Goal: Transaction & Acquisition: Purchase product/service

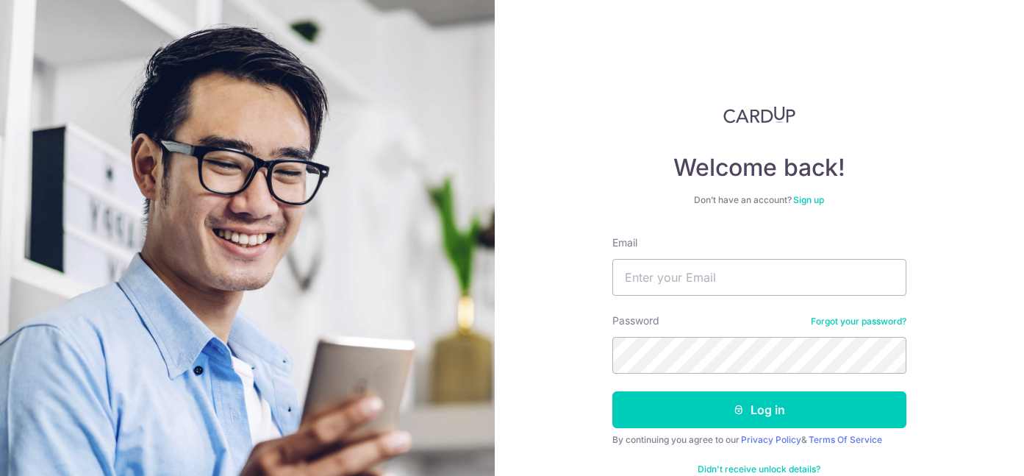
scroll to position [35, 0]
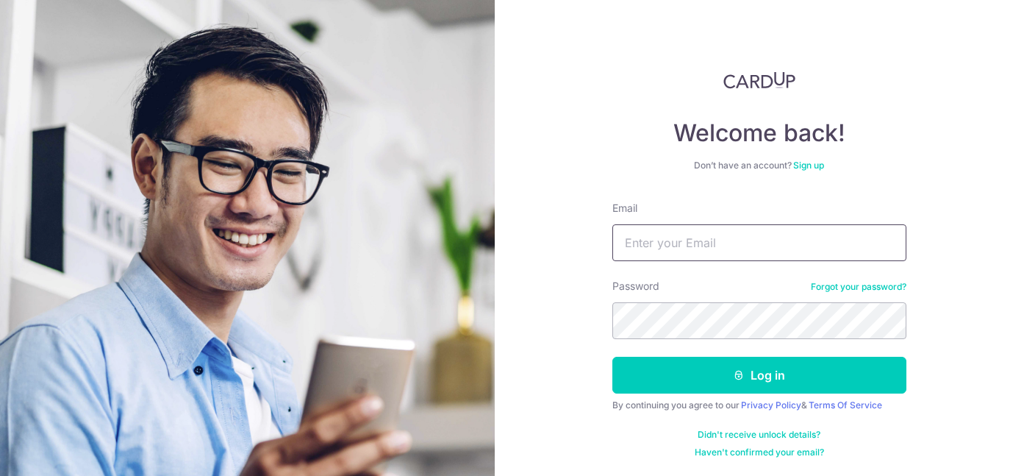
click at [664, 247] on input "Email" at bounding box center [759, 242] width 294 height 37
click at [712, 236] on input "Email" at bounding box center [759, 242] width 294 height 37
type input "Clementfan.work@gmail.com"
click at [612, 357] on button "Log in" at bounding box center [759, 375] width 294 height 37
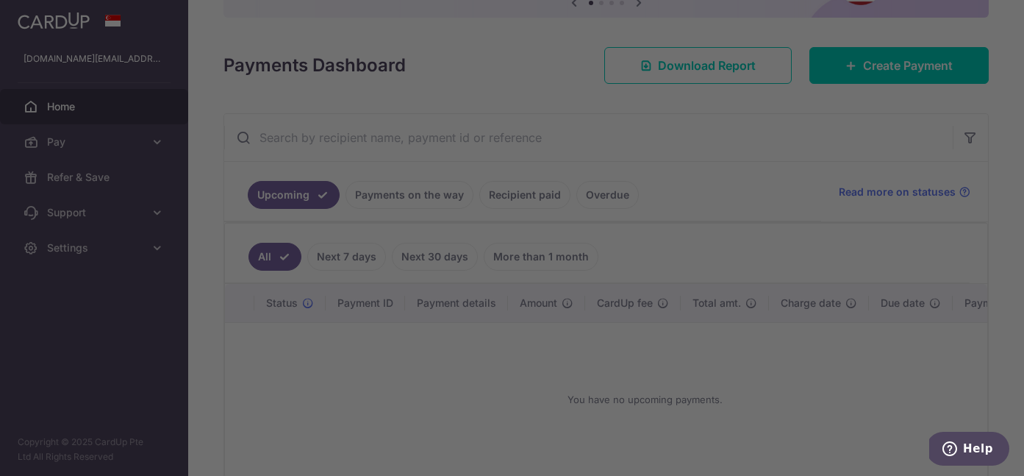
scroll to position [243, 0]
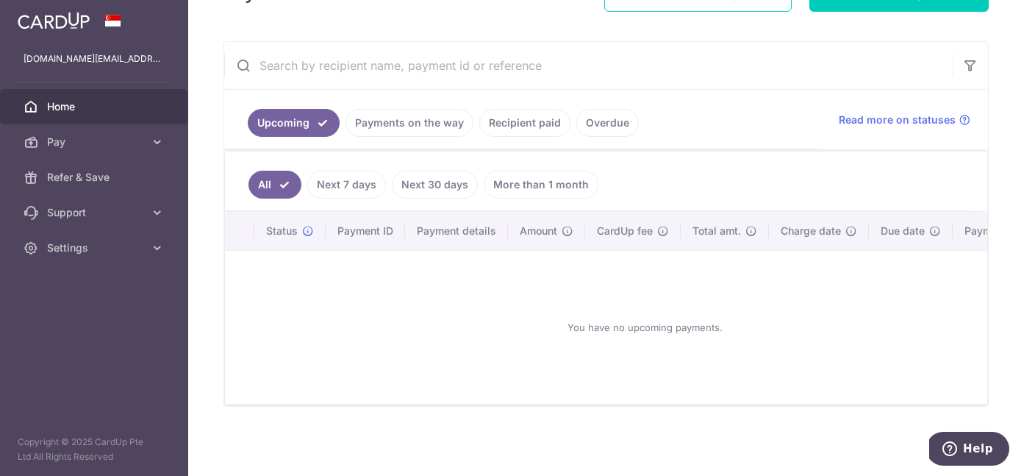
click at [519, 120] on link "Recipient paid" at bounding box center [524, 123] width 91 height 28
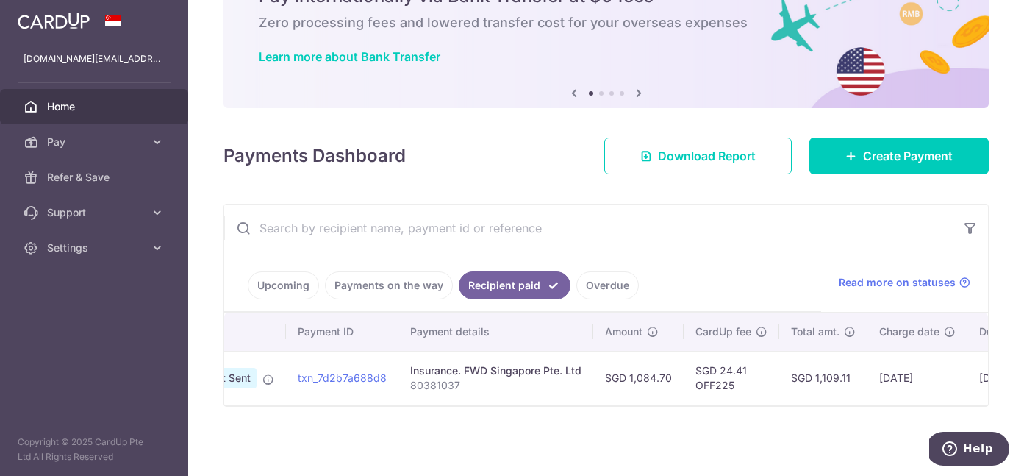
scroll to position [0, 0]
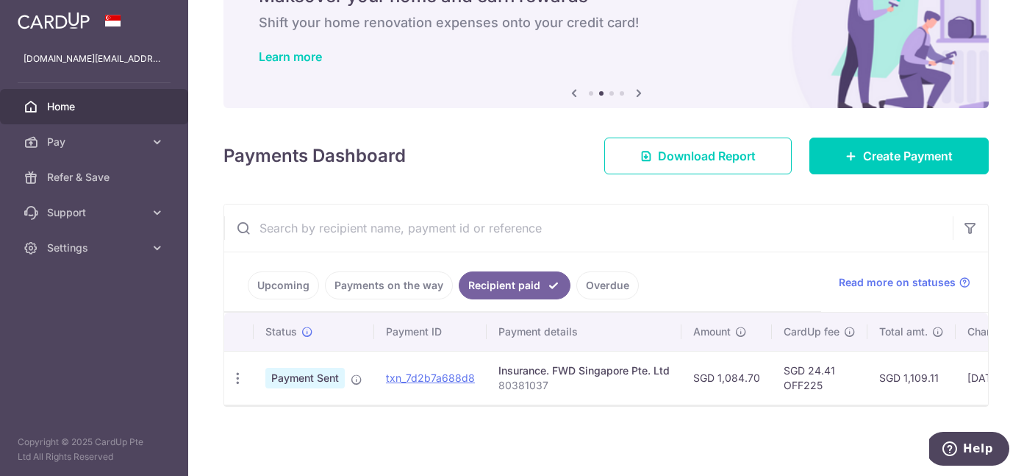
click at [587, 289] on link "Overdue" at bounding box center [607, 285] width 62 height 28
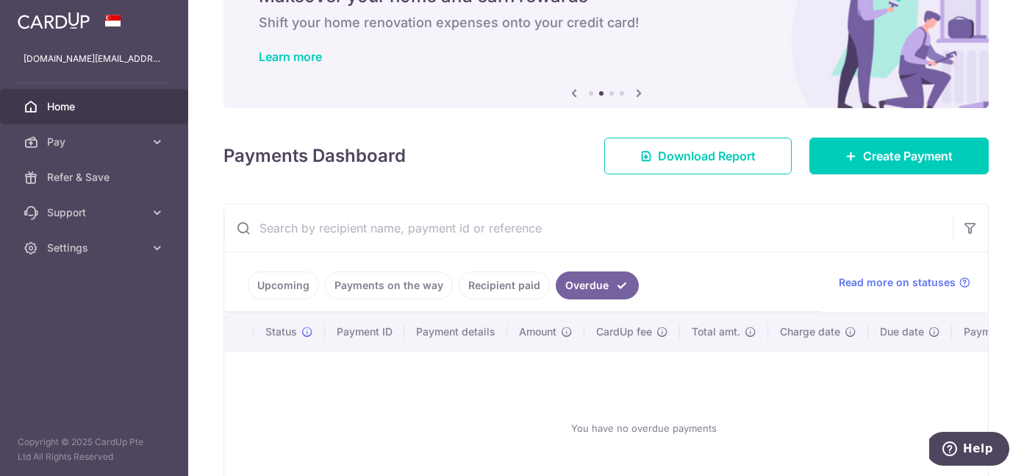
click at [421, 289] on link "Payments on the way" at bounding box center [389, 285] width 128 height 28
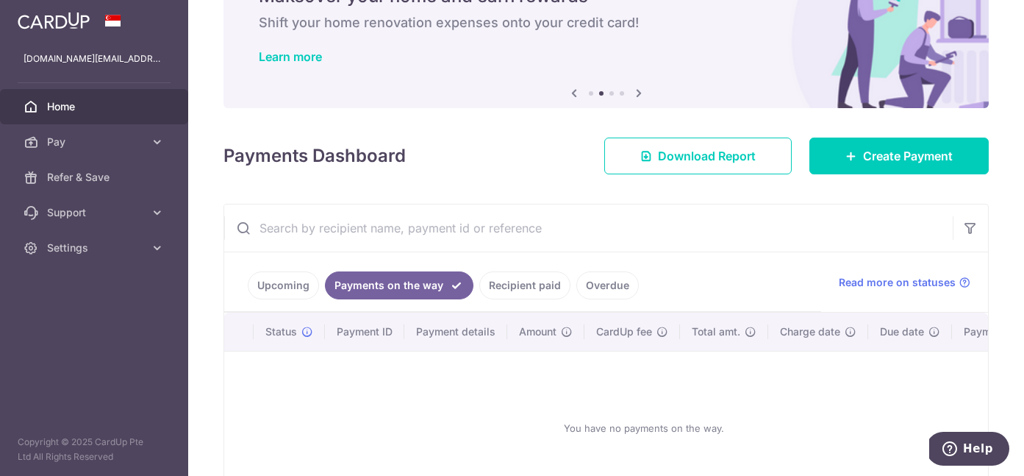
click at [261, 282] on link "Upcoming" at bounding box center [283, 285] width 71 height 28
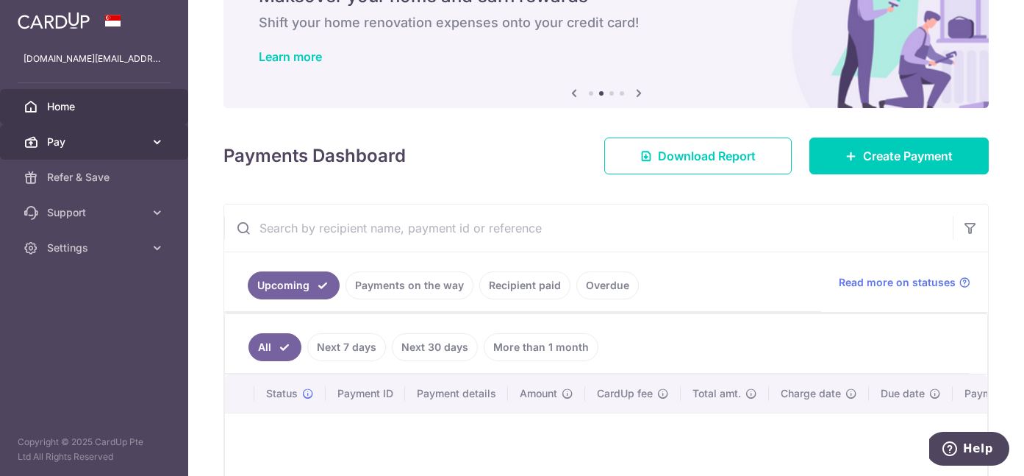
click at [104, 145] on span "Pay" at bounding box center [95, 142] width 97 height 15
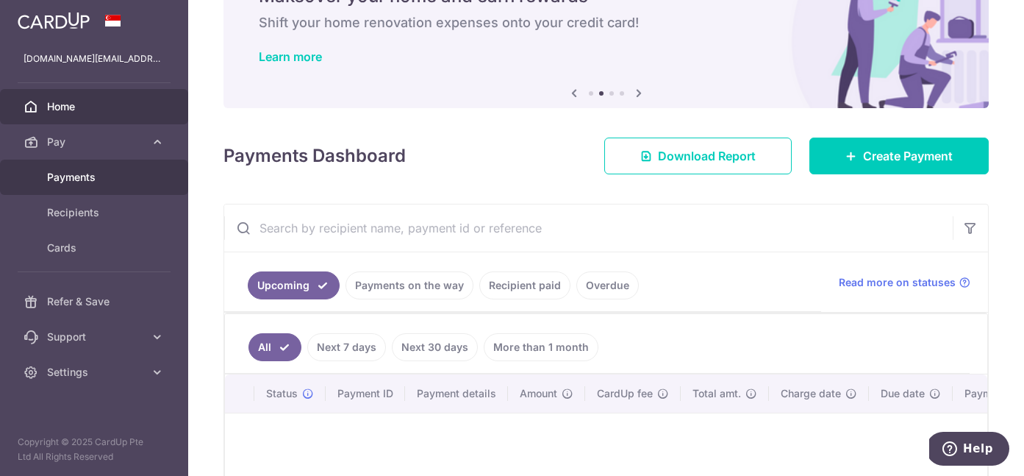
click at [84, 179] on span "Payments" at bounding box center [95, 177] width 97 height 15
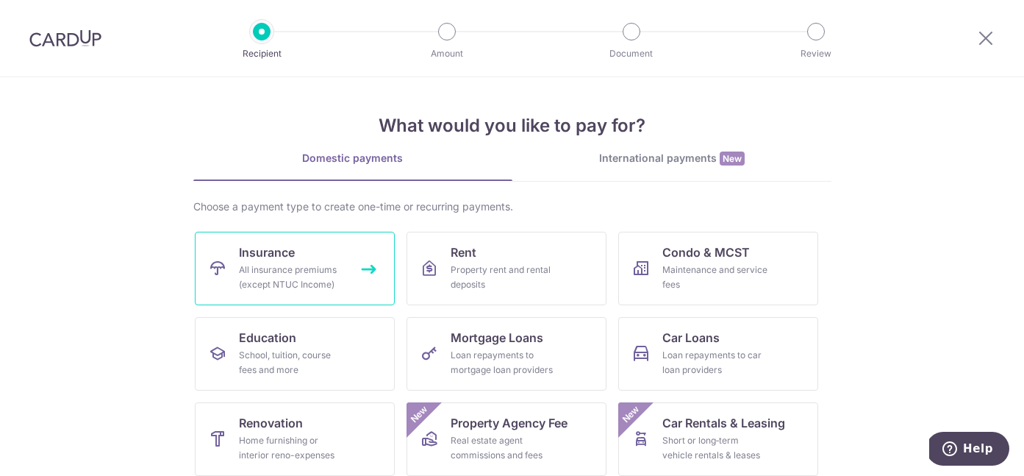
click at [294, 276] on div "All insurance premiums (except NTUC Income)" at bounding box center [292, 276] width 106 height 29
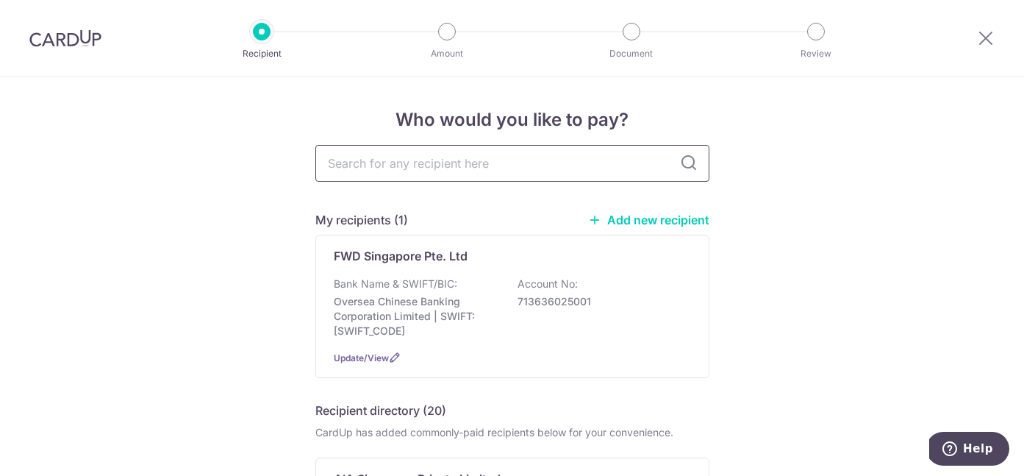
click at [413, 169] on input "text" at bounding box center [512, 163] width 394 height 37
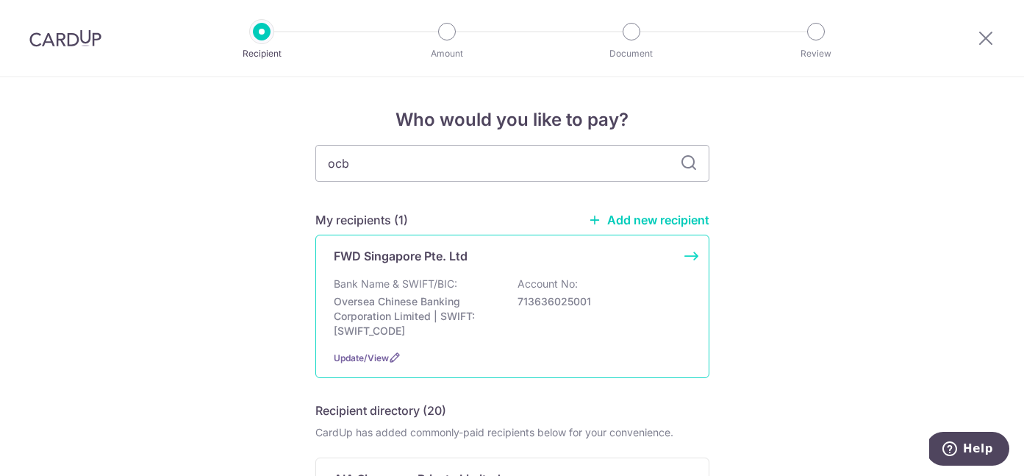
type input "ocbc"
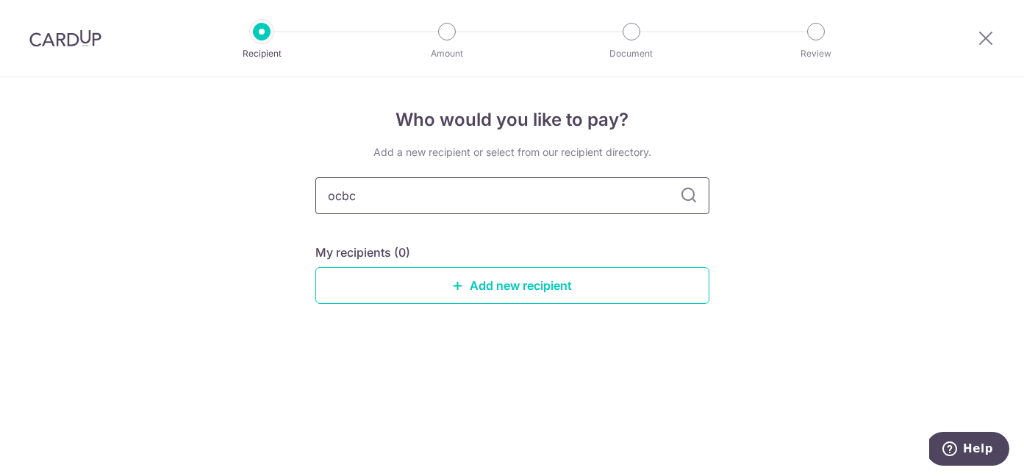
click at [399, 198] on input "ocbc" at bounding box center [512, 195] width 394 height 37
type input "great eastern"
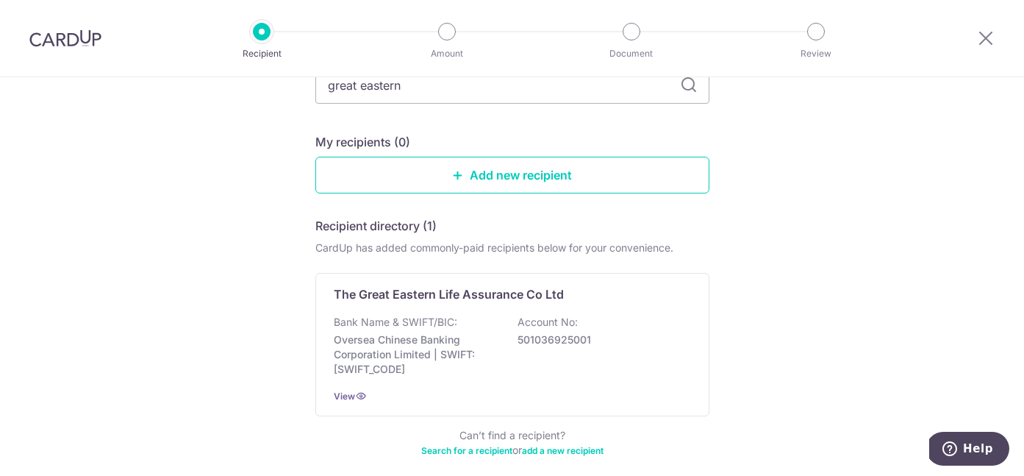
scroll to position [179, 0]
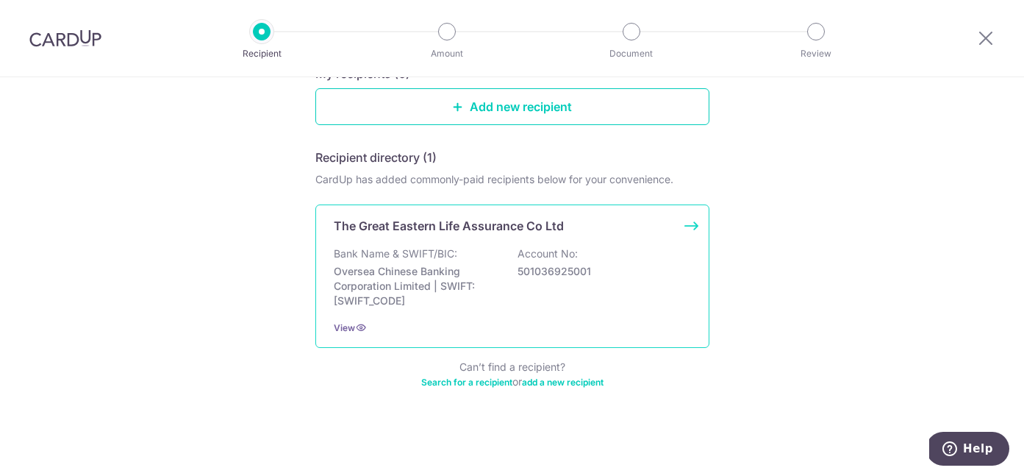
click at [435, 273] on p "Oversea Chinese Banking Corporation Limited | SWIFT: OCBCSGSGXXX" at bounding box center [416, 286] width 165 height 44
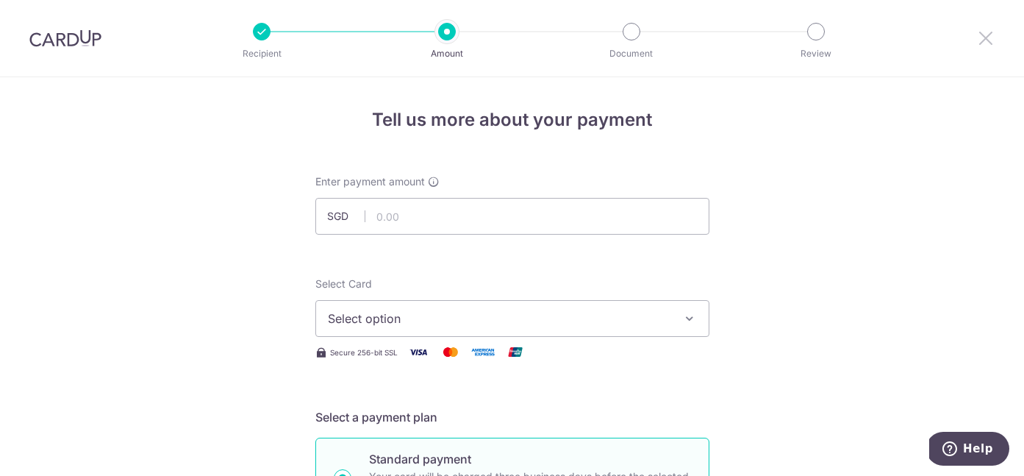
click at [992, 35] on icon at bounding box center [986, 38] width 18 height 18
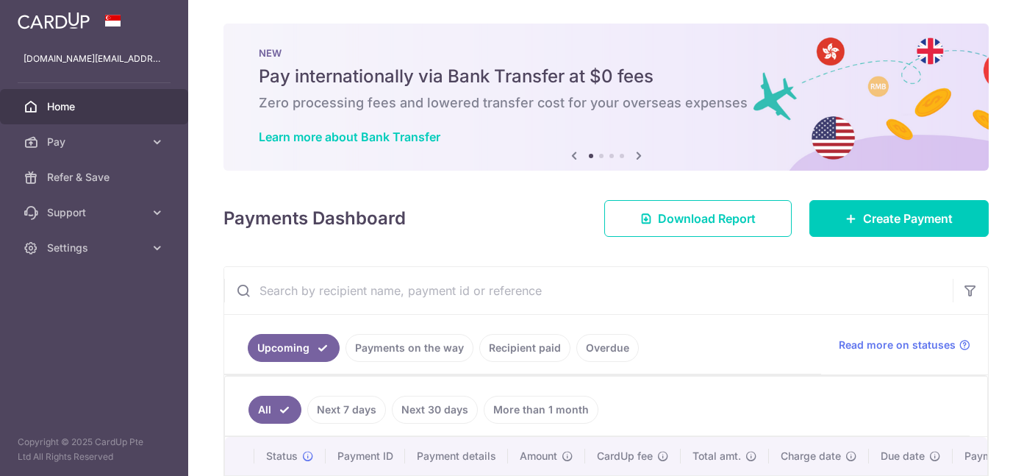
scroll to position [35, 0]
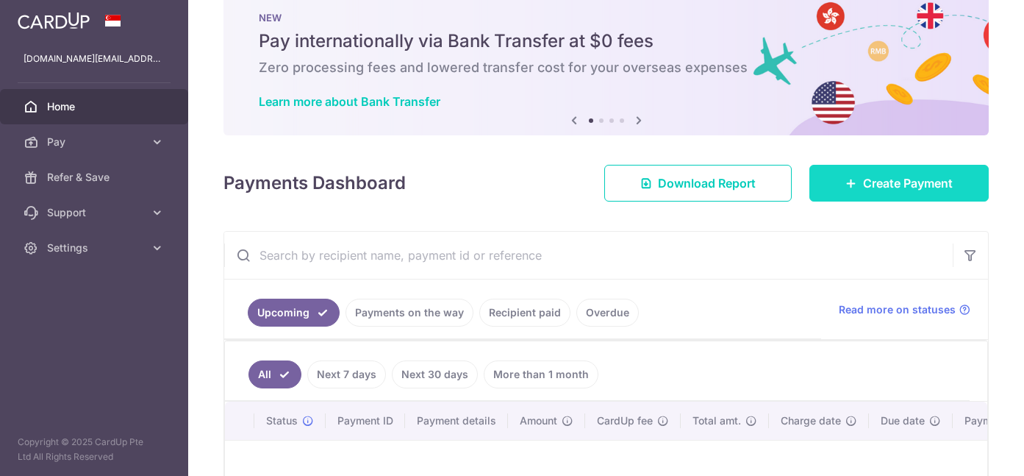
click at [976, 197] on link "Create Payment" at bounding box center [898, 183] width 179 height 37
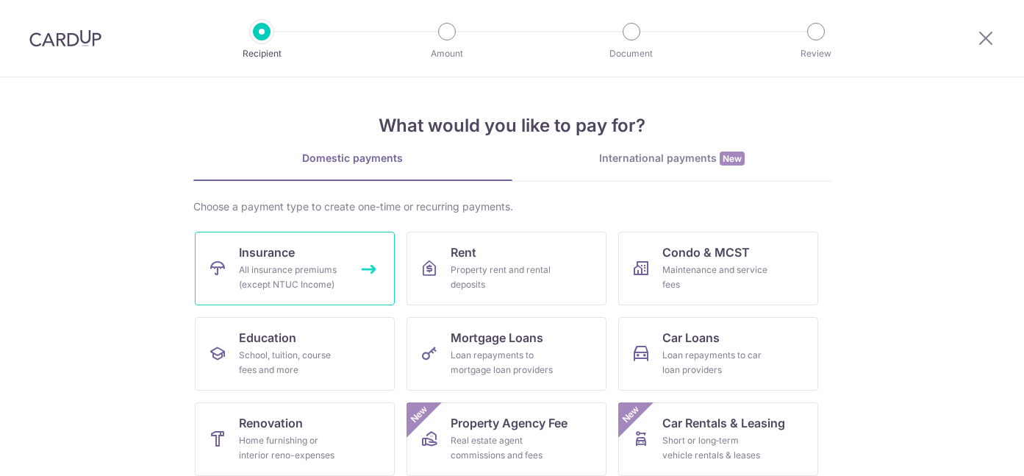
click at [319, 262] on link "Insurance All insurance premiums (except NTUC Income)" at bounding box center [295, 269] width 200 height 74
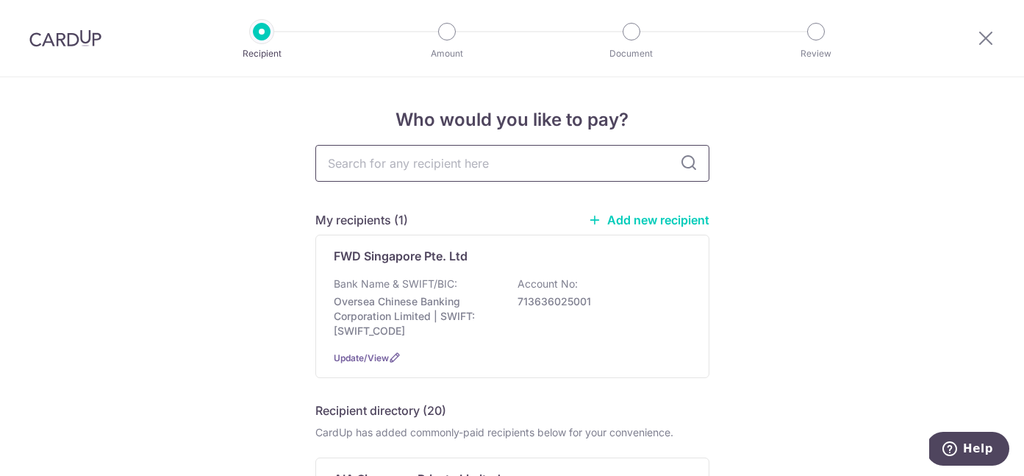
click at [457, 165] on input "text" at bounding box center [512, 163] width 394 height 37
type input "great"
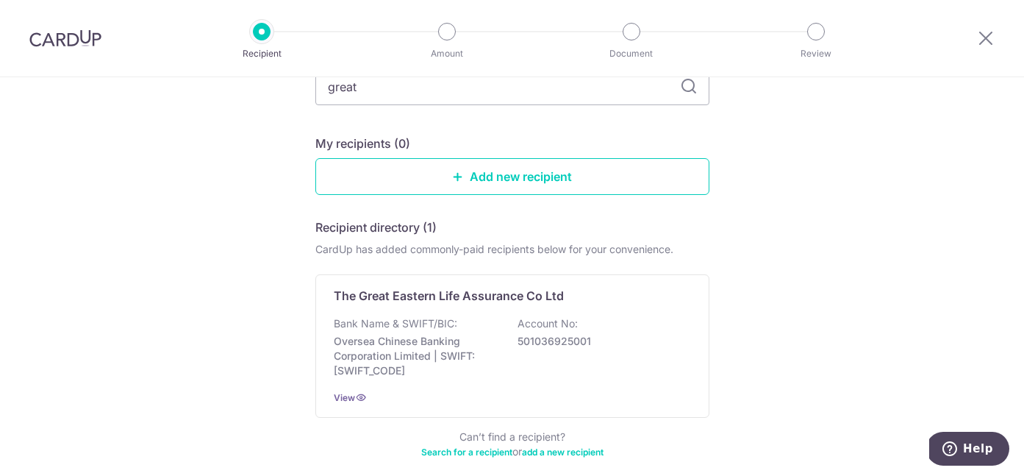
scroll to position [112, 0]
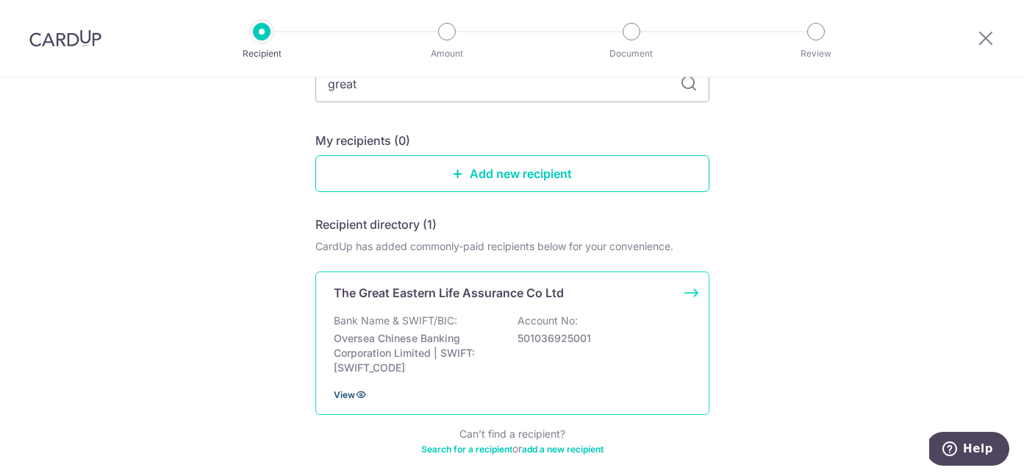
click at [357, 391] on icon at bounding box center [361, 394] width 12 height 12
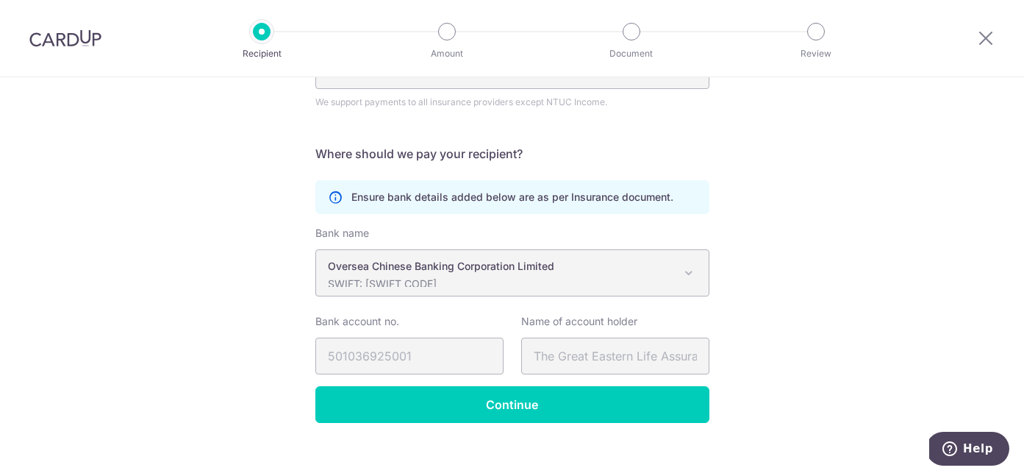
scroll to position [223, 0]
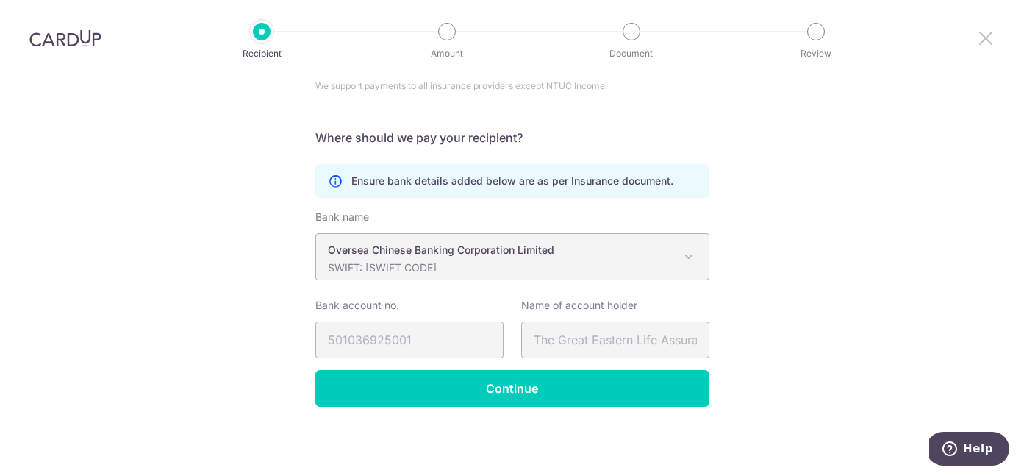
click at [979, 42] on icon at bounding box center [986, 38] width 18 height 18
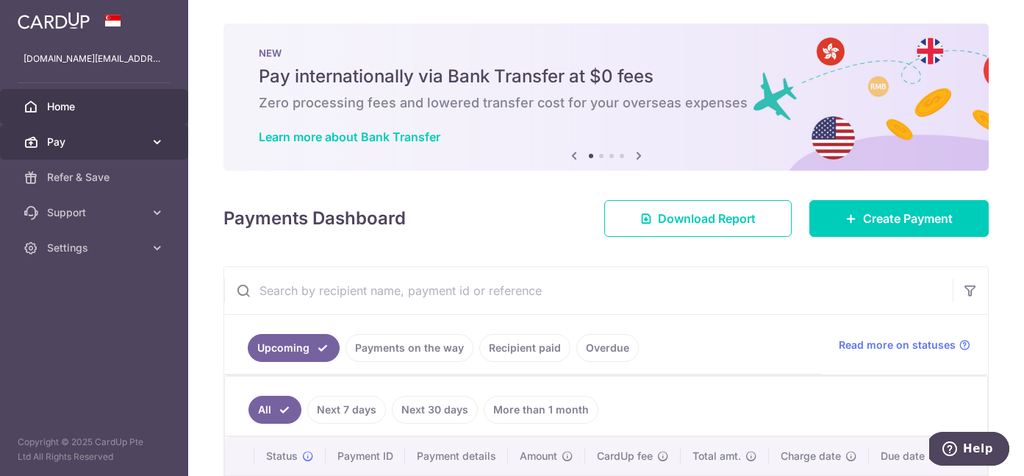
click at [69, 139] on span "Pay" at bounding box center [95, 142] width 97 height 15
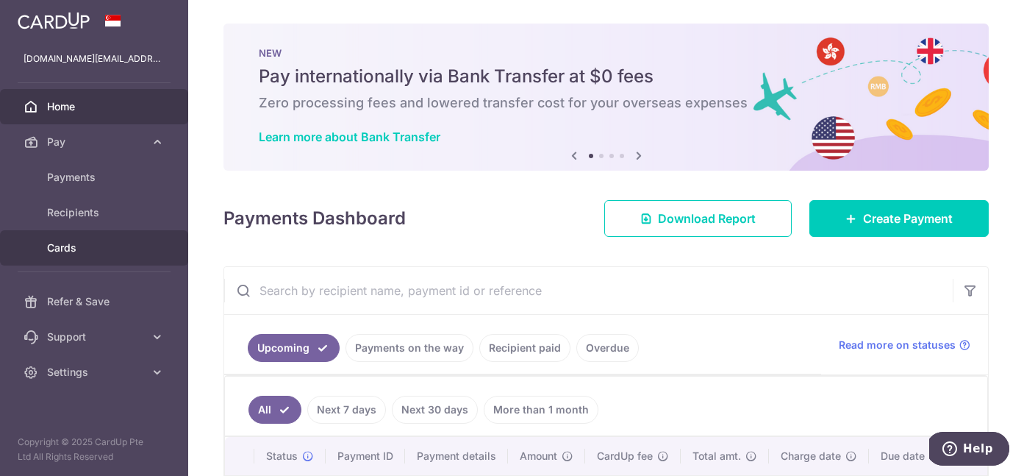
click at [67, 246] on span "Cards" at bounding box center [95, 247] width 97 height 15
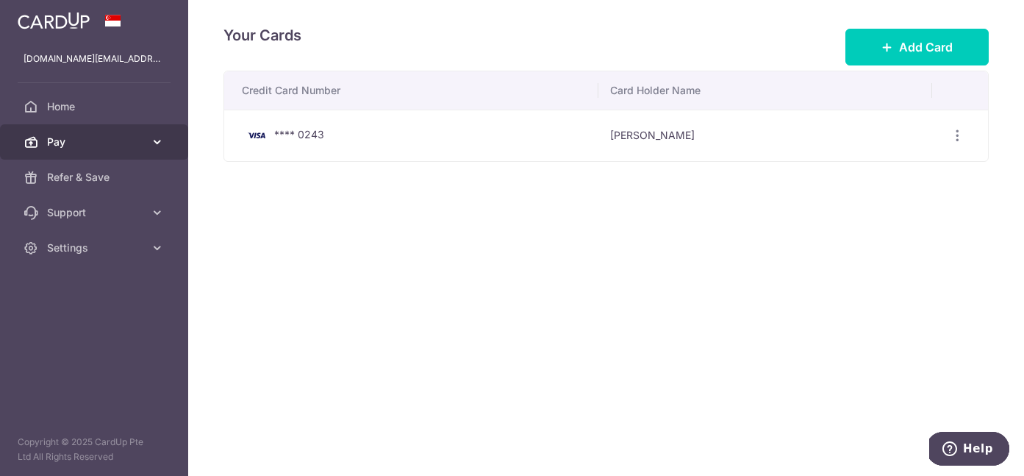
click at [79, 133] on link "Pay" at bounding box center [94, 141] width 188 height 35
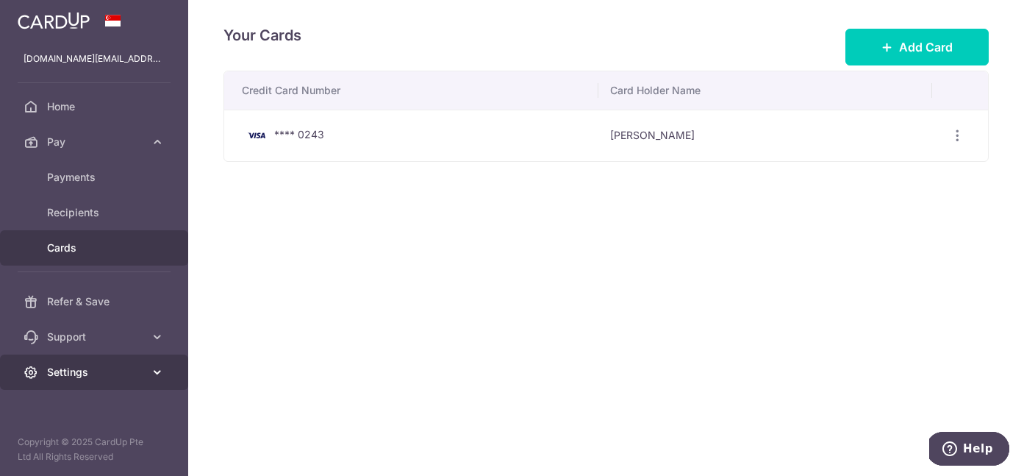
click at [104, 376] on span "Settings" at bounding box center [95, 372] width 97 height 15
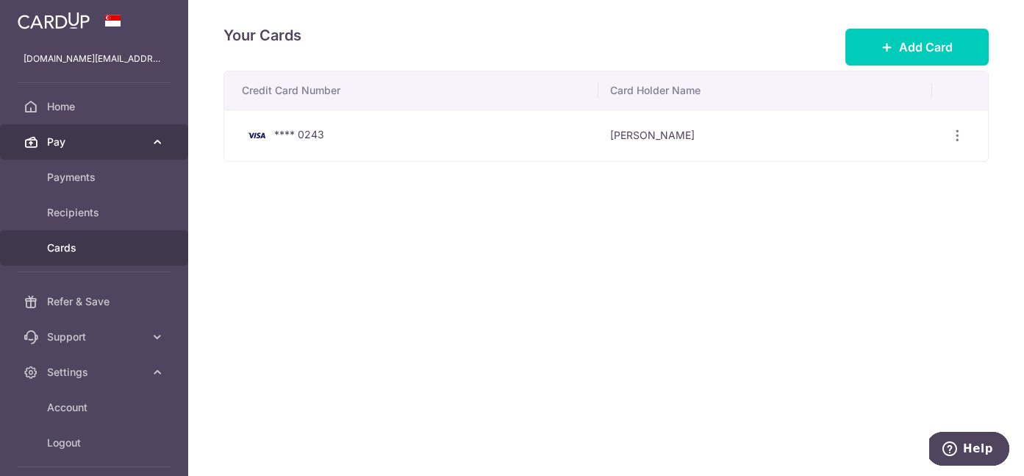
click at [86, 152] on link "Pay" at bounding box center [94, 141] width 188 height 35
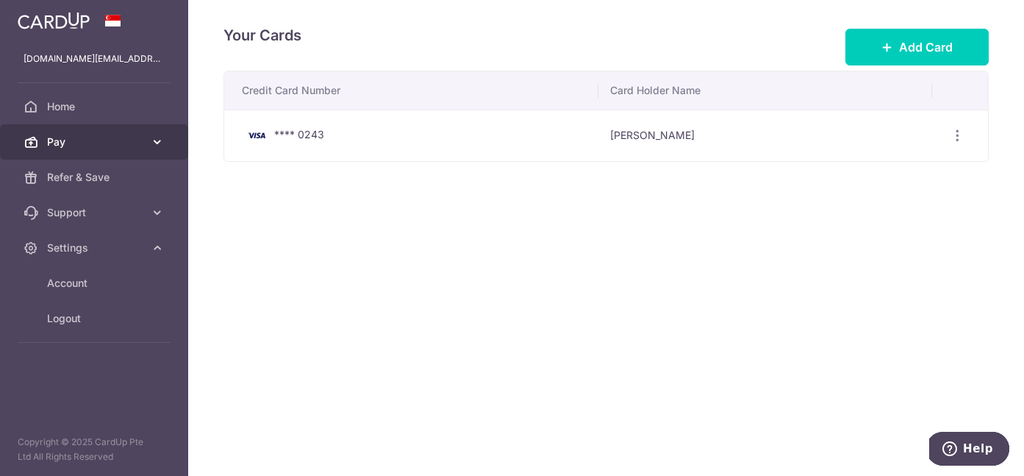
click at [83, 142] on span "Pay" at bounding box center [95, 142] width 97 height 15
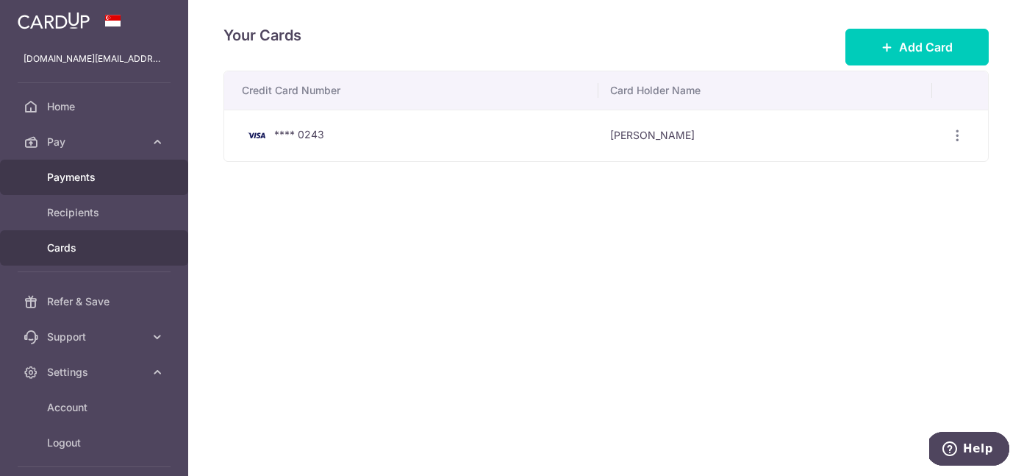
click at [83, 176] on span "Payments" at bounding box center [95, 177] width 97 height 15
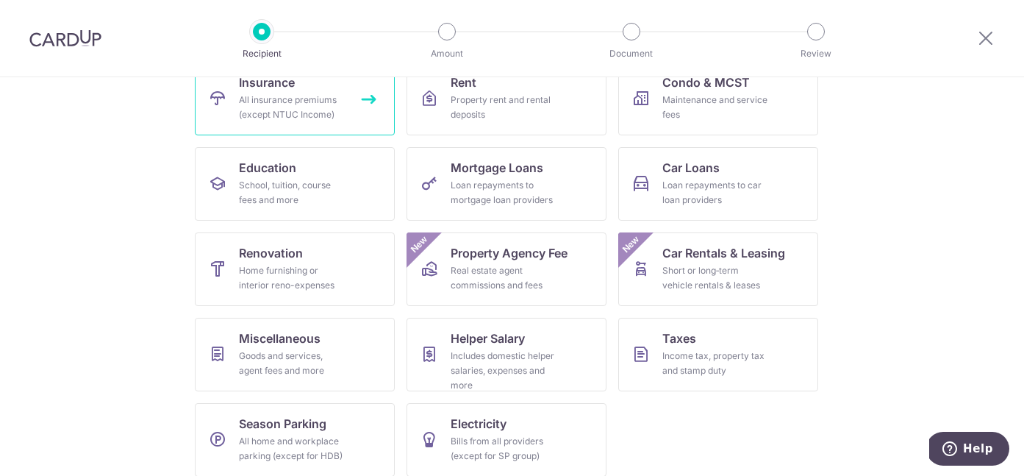
scroll to position [179, 0]
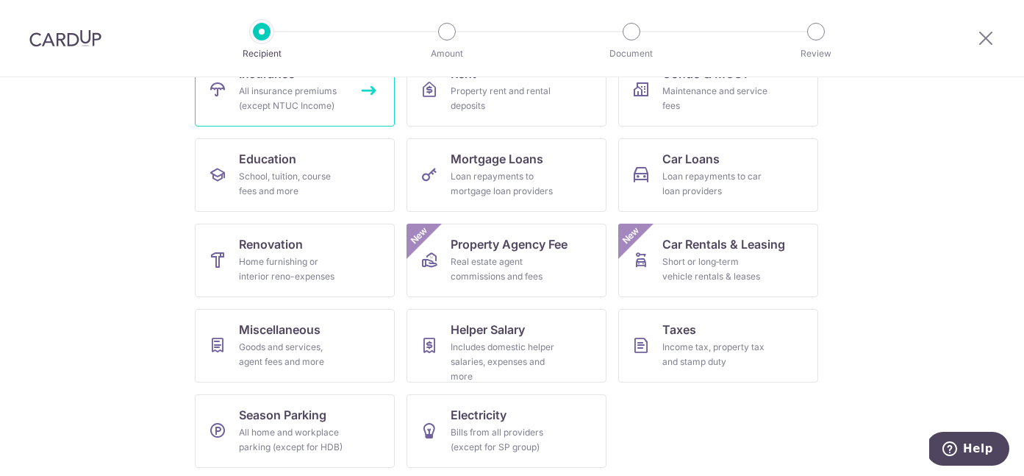
click at [310, 110] on div "All insurance premiums (except NTUC Income)" at bounding box center [292, 98] width 106 height 29
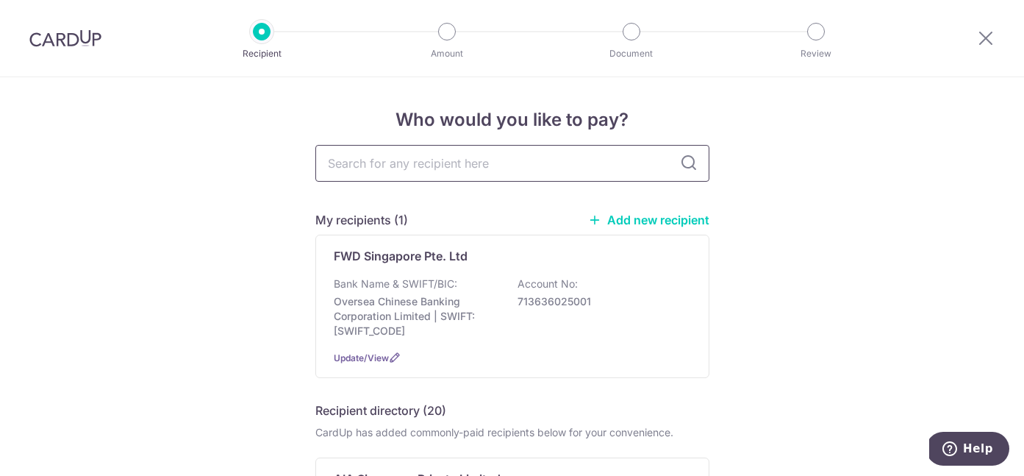
click at [416, 157] on input "text" at bounding box center [512, 163] width 394 height 37
type input "great"
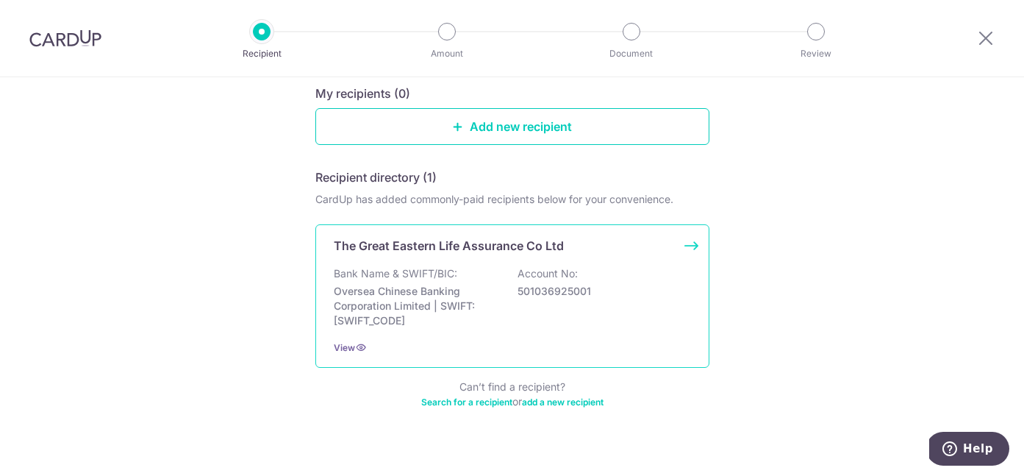
scroll to position [179, 0]
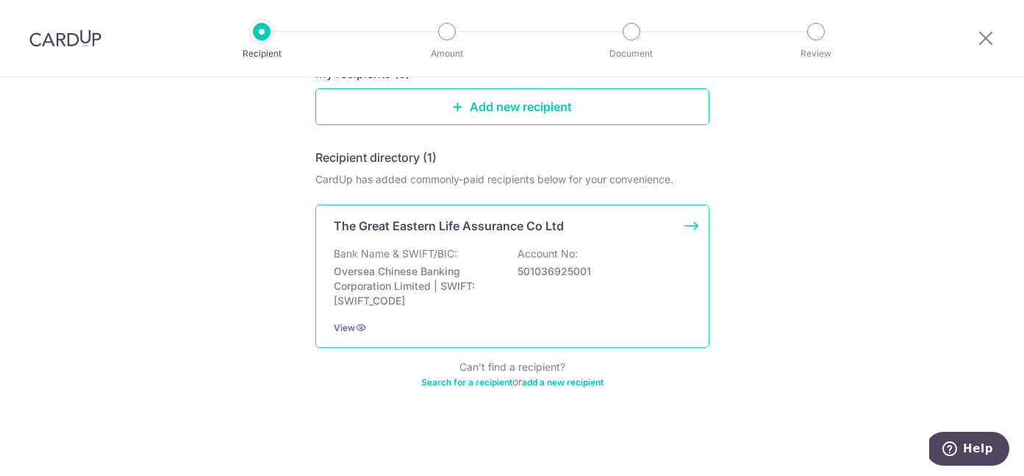
click at [587, 258] on div "Bank Name & SWIFT/BIC: Oversea Chinese Banking Corporation Limited | SWIFT: [SW…" at bounding box center [512, 277] width 357 height 62
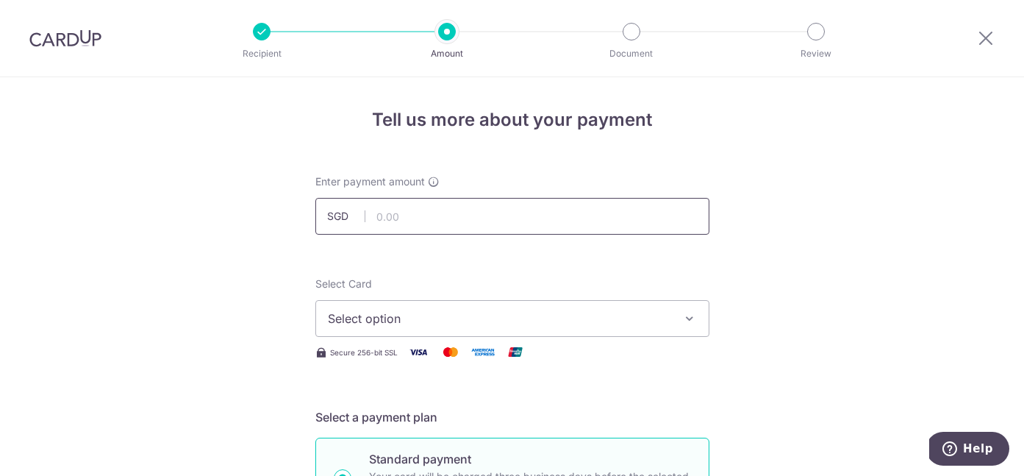
click at [472, 221] on input "text" at bounding box center [512, 216] width 394 height 37
type input "389.31"
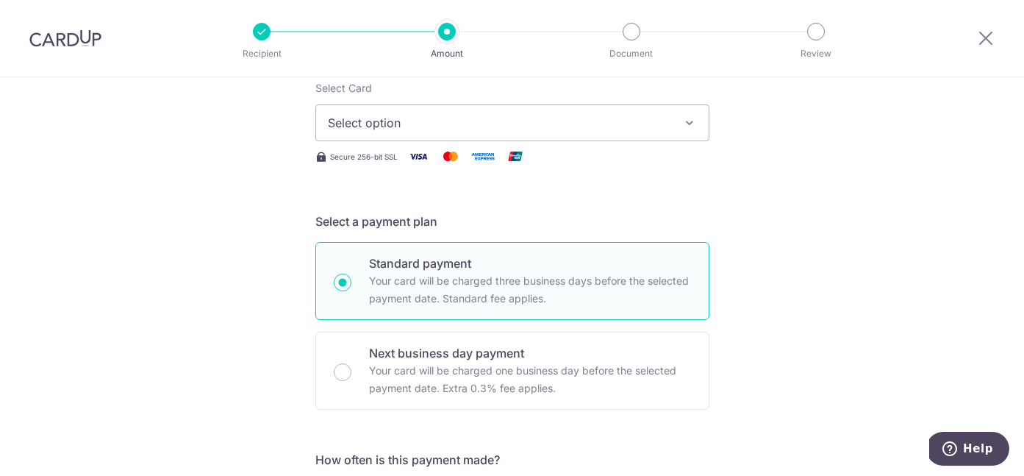
scroll to position [193, 0]
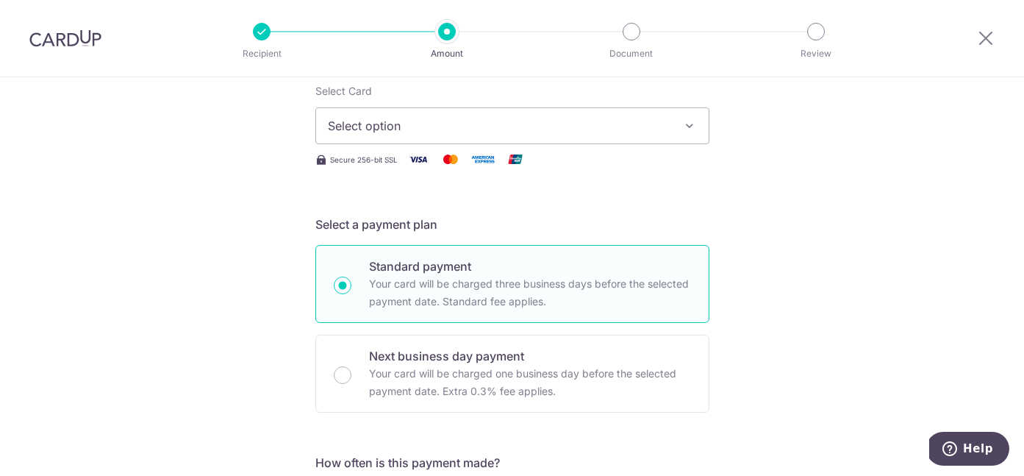
click at [503, 127] on span "Select option" at bounding box center [499, 126] width 343 height 18
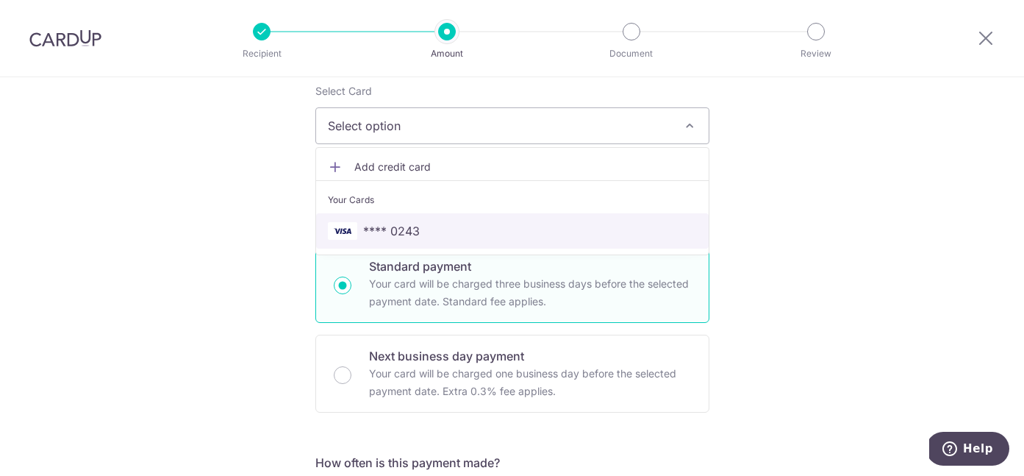
click at [457, 229] on span "**** 0243" at bounding box center [512, 231] width 369 height 18
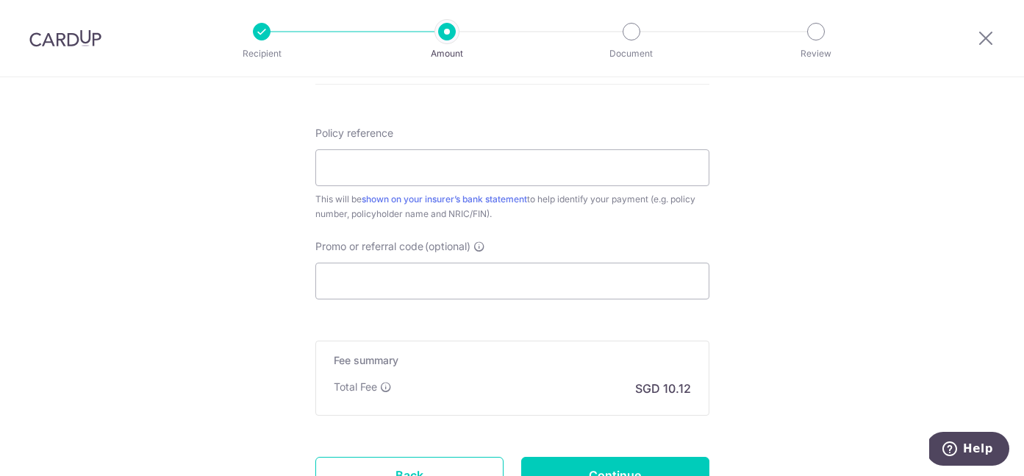
scroll to position [824, 0]
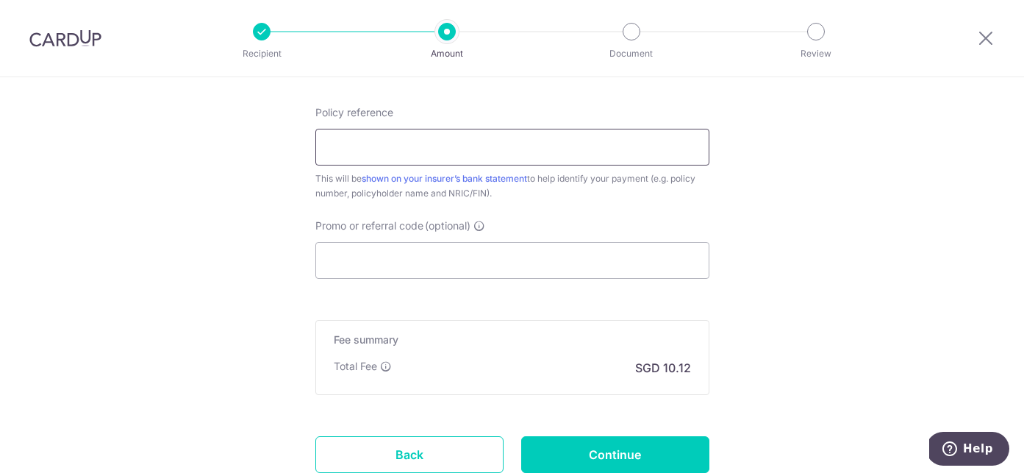
click at [376, 147] on input "Policy reference" at bounding box center [512, 147] width 394 height 37
paste input "0246188551"
type input "0246188551"
click at [370, 261] on input "Promo or referral code (optional)" at bounding box center [512, 260] width 394 height 37
click at [453, 254] on input "Promo or referral code (optional)" at bounding box center [512, 260] width 394 height 37
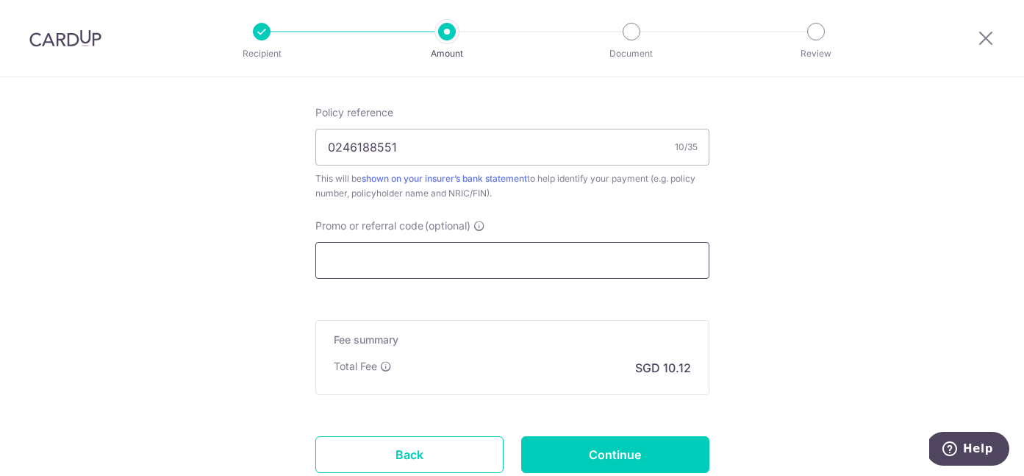
paste input "REC185"
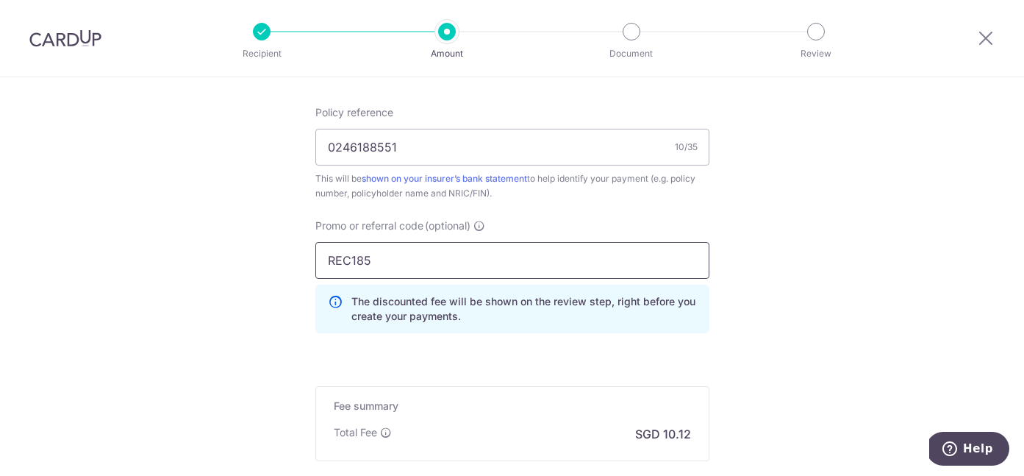
type input "REC185"
click at [604, 272] on input "REC185" at bounding box center [512, 260] width 394 height 37
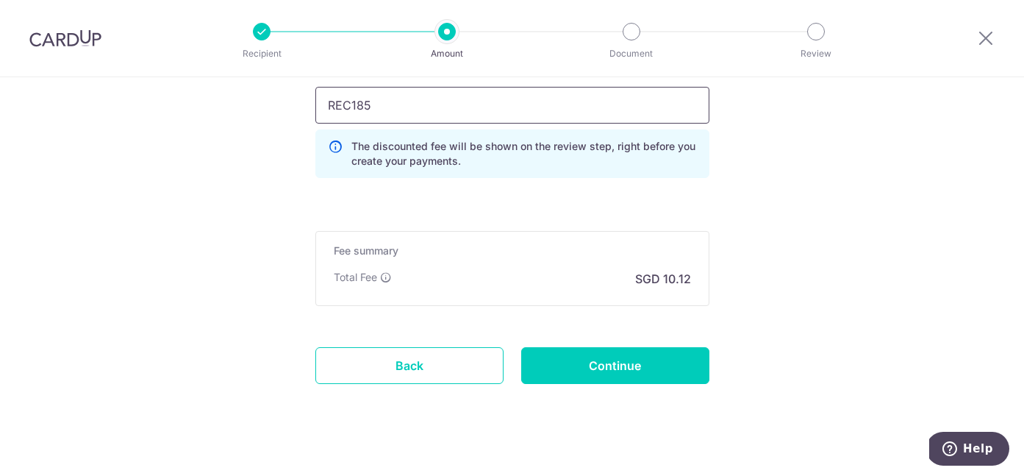
scroll to position [998, 0]
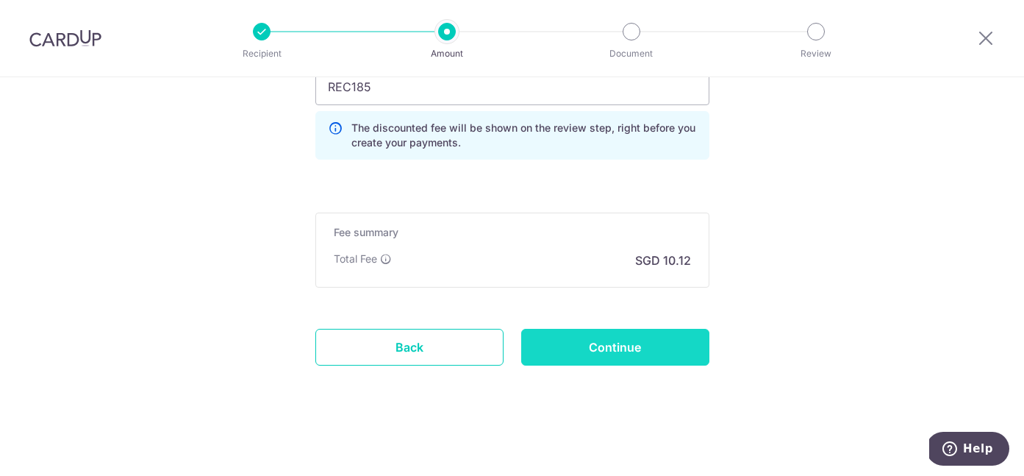
click at [612, 337] on input "Continue" at bounding box center [615, 347] width 188 height 37
type input "Create Schedule"
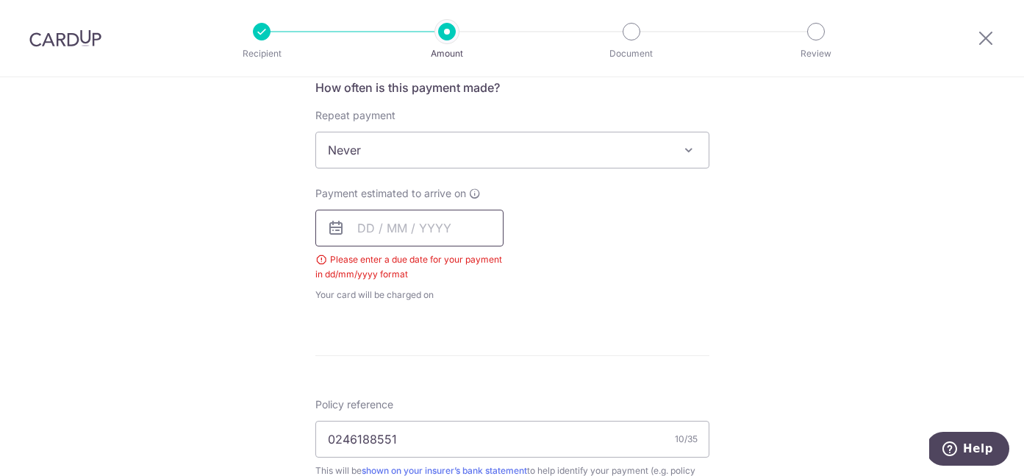
scroll to position [556, 0]
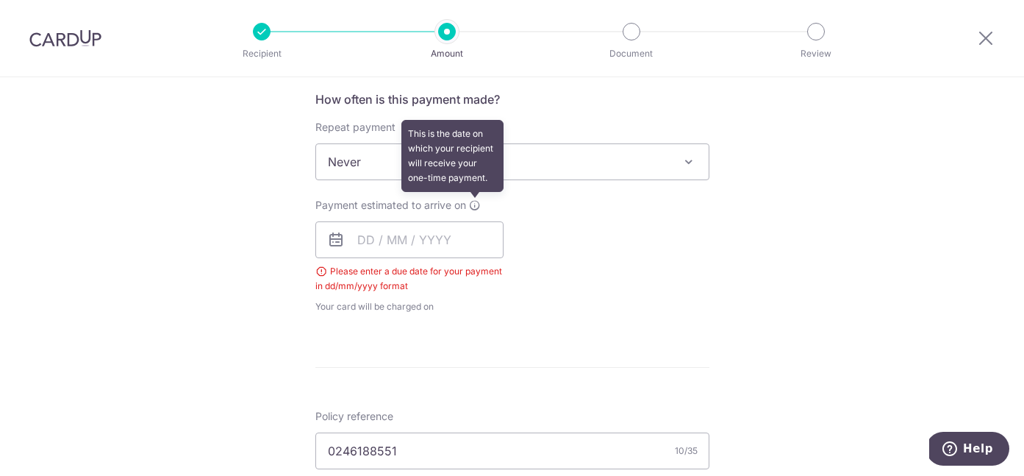
click at [472, 203] on icon at bounding box center [475, 205] width 12 height 12
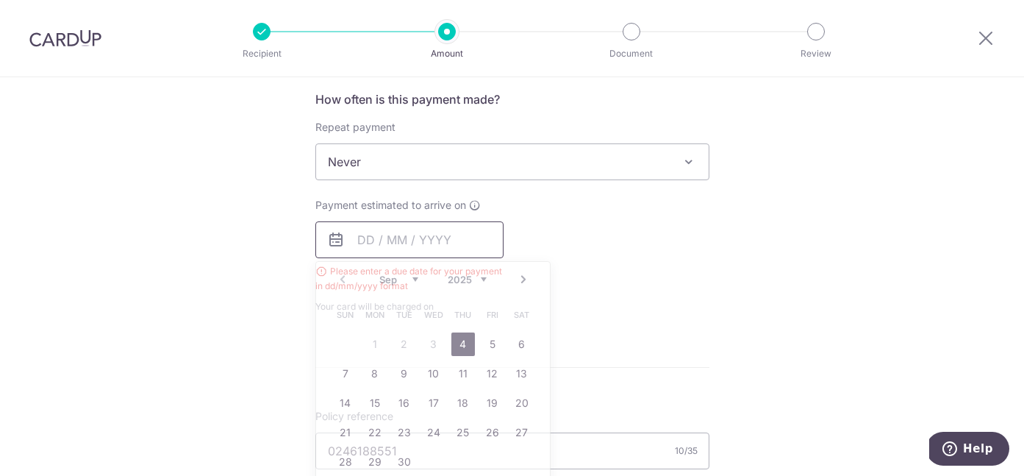
click at [434, 246] on input "text" at bounding box center [409, 239] width 188 height 37
click at [417, 230] on input "text" at bounding box center [409, 239] width 188 height 37
click at [463, 343] on link "4" at bounding box center [463, 344] width 24 height 24
type input "[DATE]"
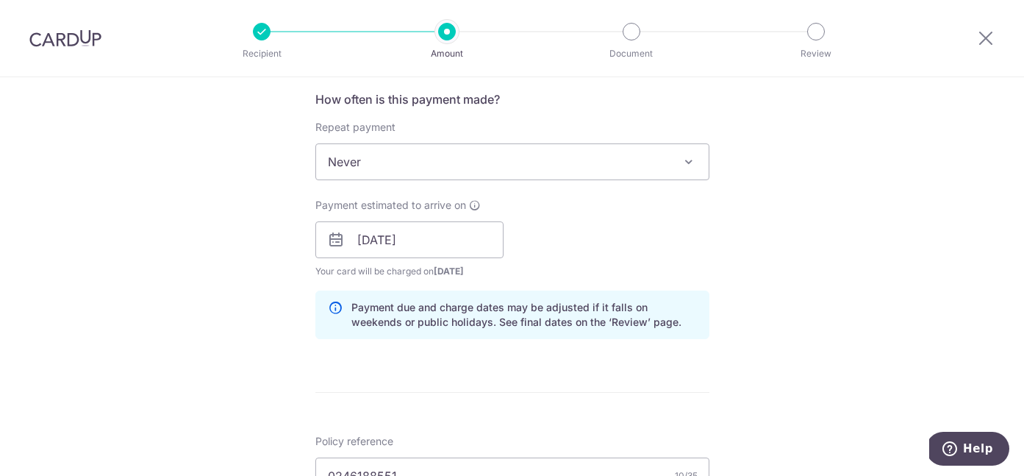
click at [654, 282] on div "How often is this payment made? Repeat payment Never Every week Every month Eve…" at bounding box center [512, 220] width 394 height 260
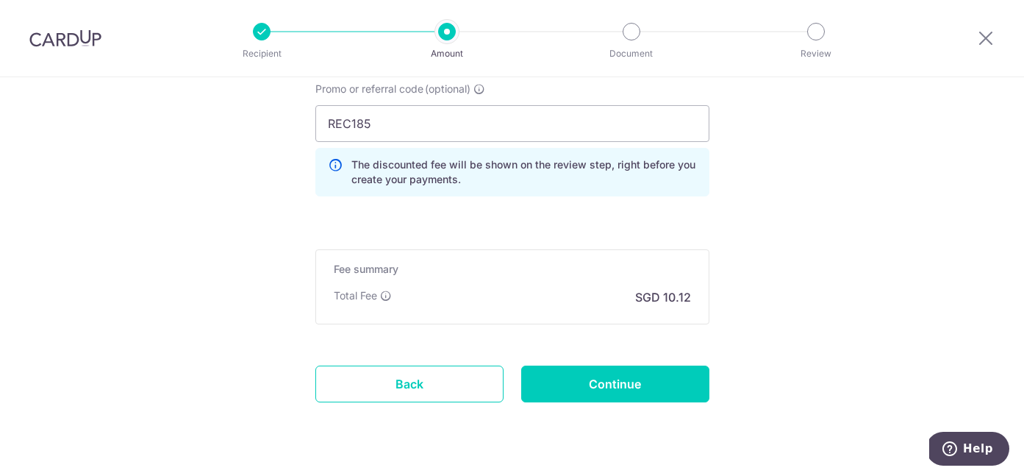
scroll to position [1058, 0]
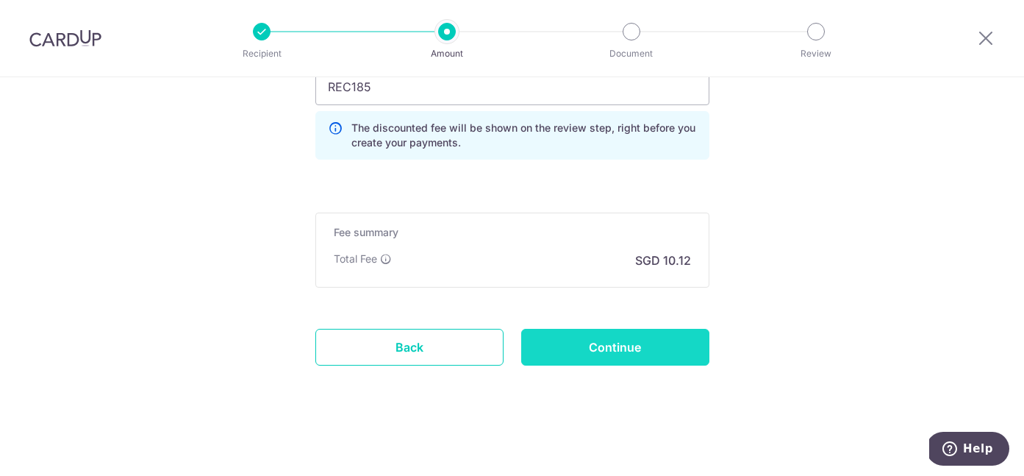
click at [642, 346] on input "Continue" at bounding box center [615, 347] width 188 height 37
type input "Create Schedule"
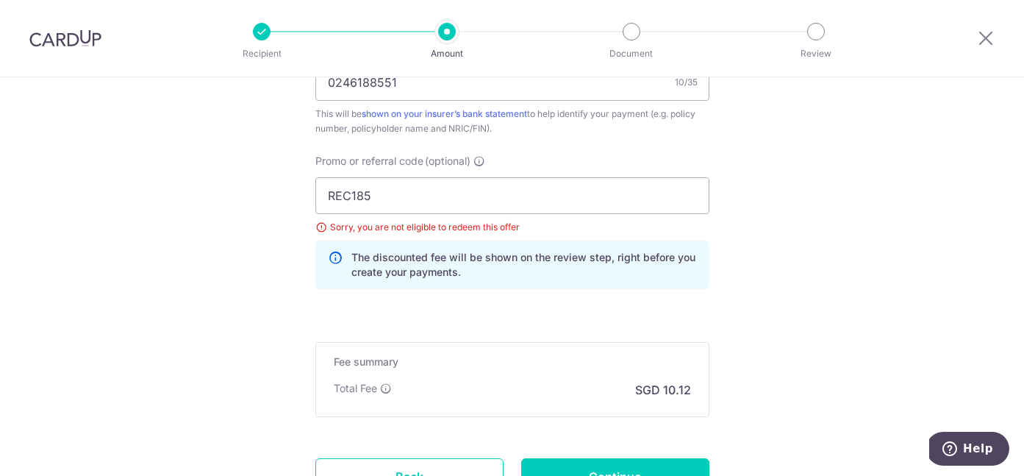
scroll to position [918, 0]
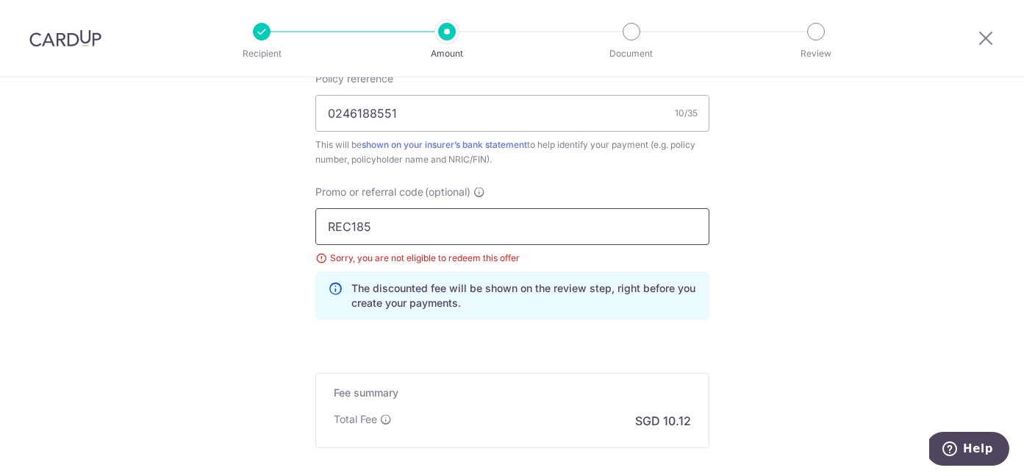
click at [340, 212] on input "REC185" at bounding box center [512, 226] width 394 height 37
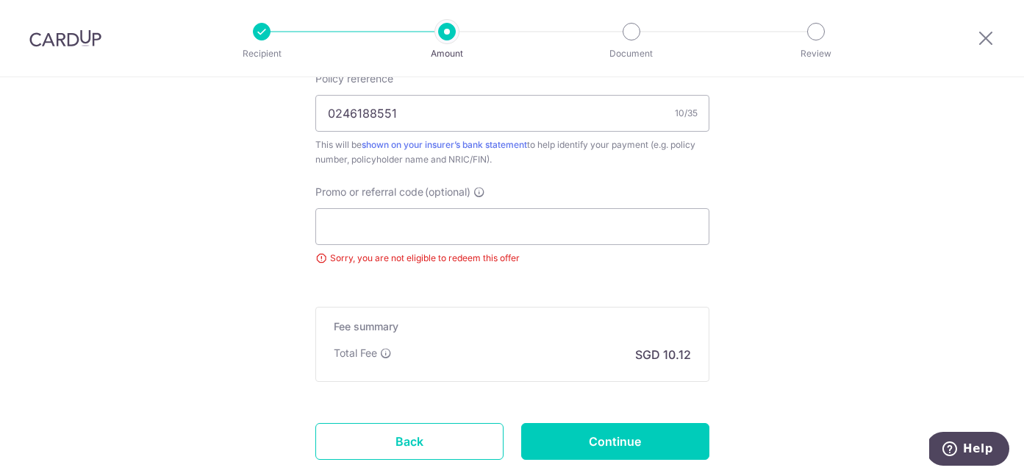
click at [711, 228] on div "Promo or referral code (optional) Sorry, you are not eligible to redeem this of…" at bounding box center [513, 225] width 412 height 81
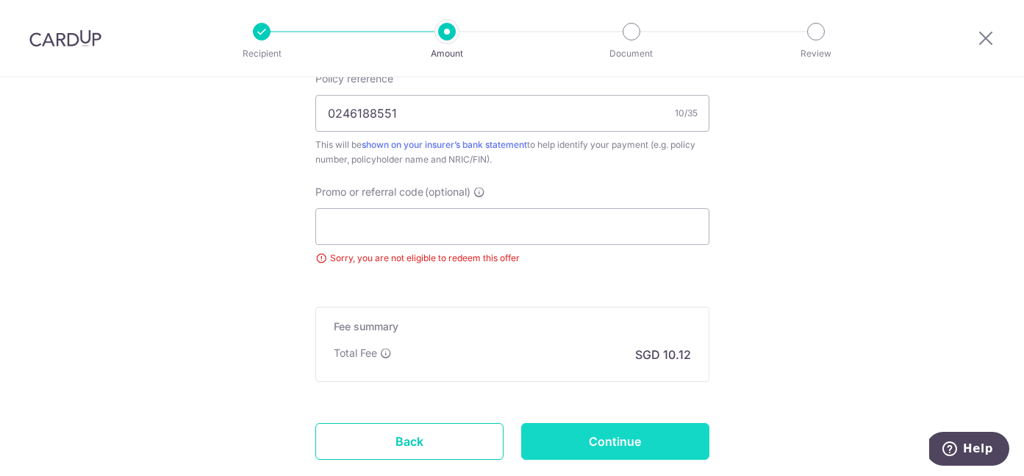
click at [606, 444] on input "Continue" at bounding box center [615, 441] width 188 height 37
type input "Update Schedule"
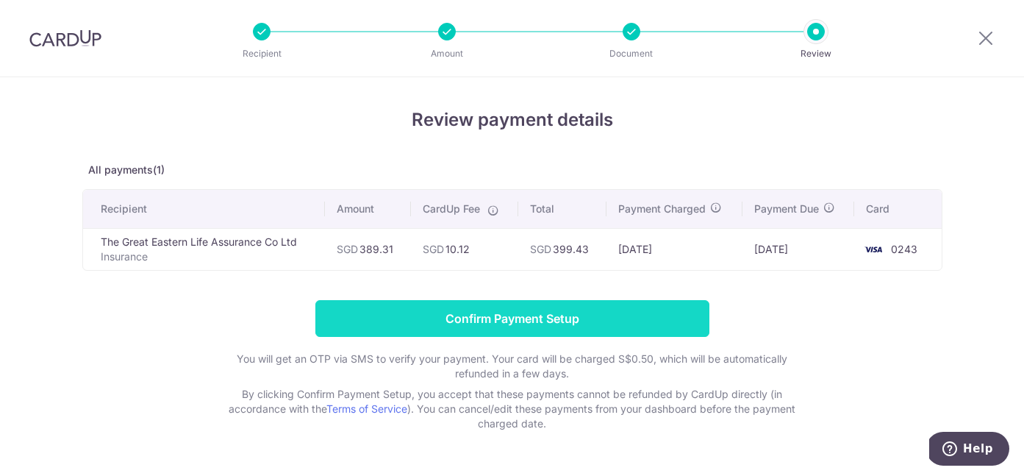
click at [593, 319] on input "Confirm Payment Setup" at bounding box center [512, 318] width 394 height 37
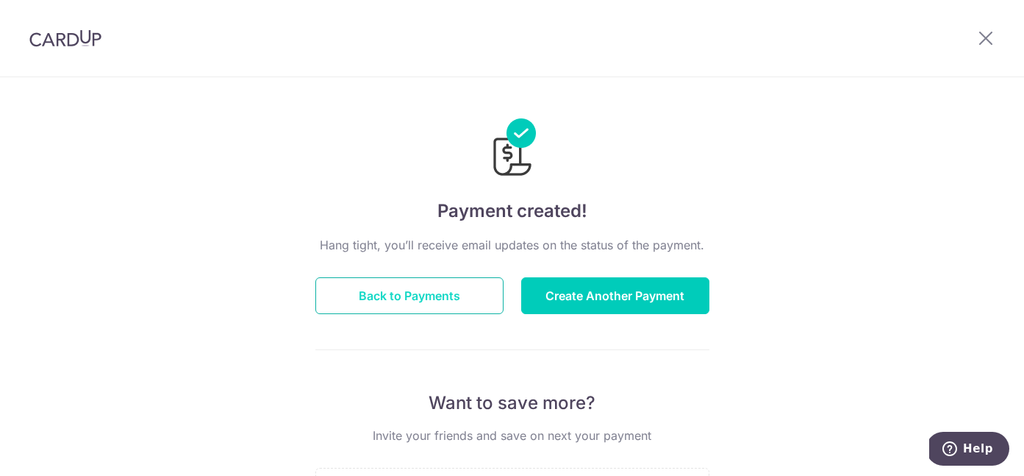
click at [443, 308] on button "Back to Payments" at bounding box center [409, 295] width 188 height 37
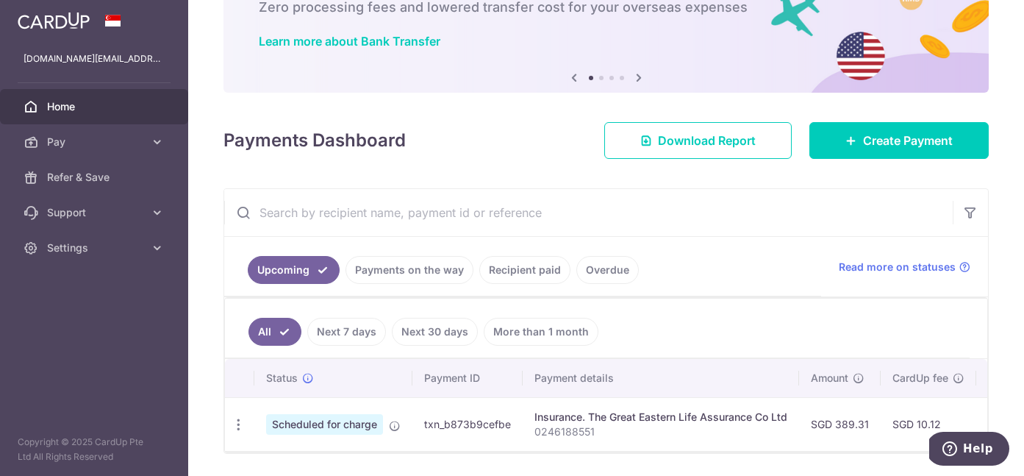
scroll to position [143, 0]
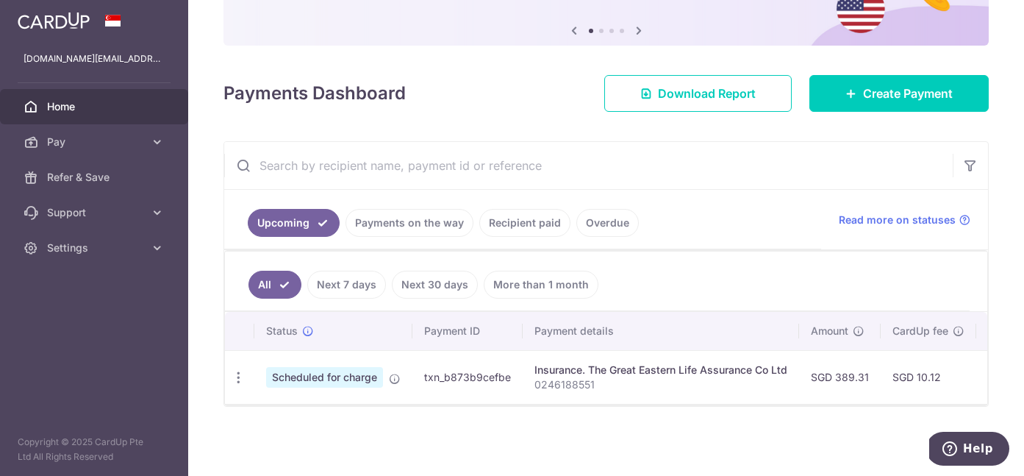
click at [895, 381] on td "SGD 10.12" at bounding box center [929, 377] width 96 height 54
